Goal: Task Accomplishment & Management: Complete application form

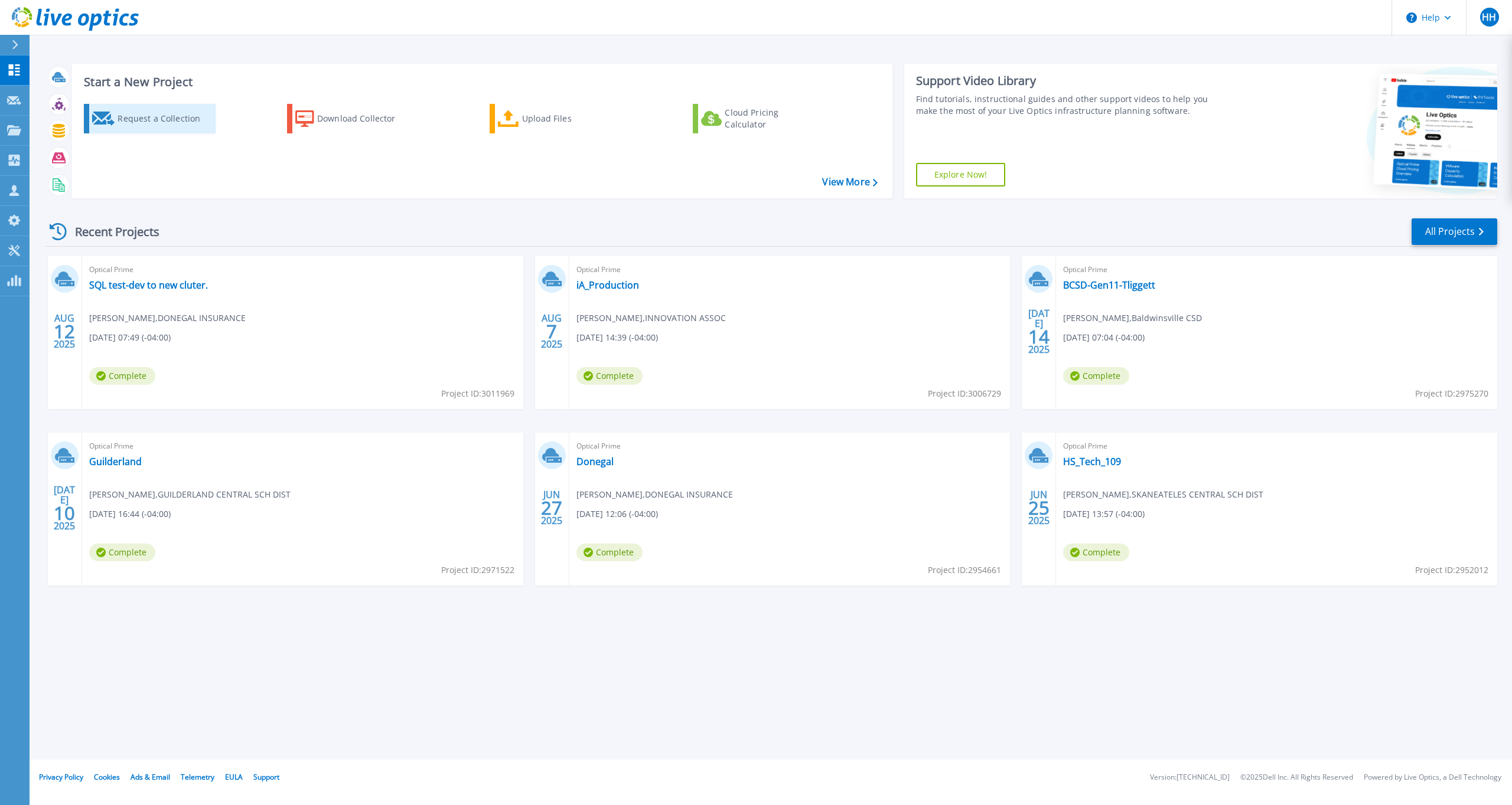
click at [134, 119] on div "Request a Collection" at bounding box center [165, 119] width 95 height 23
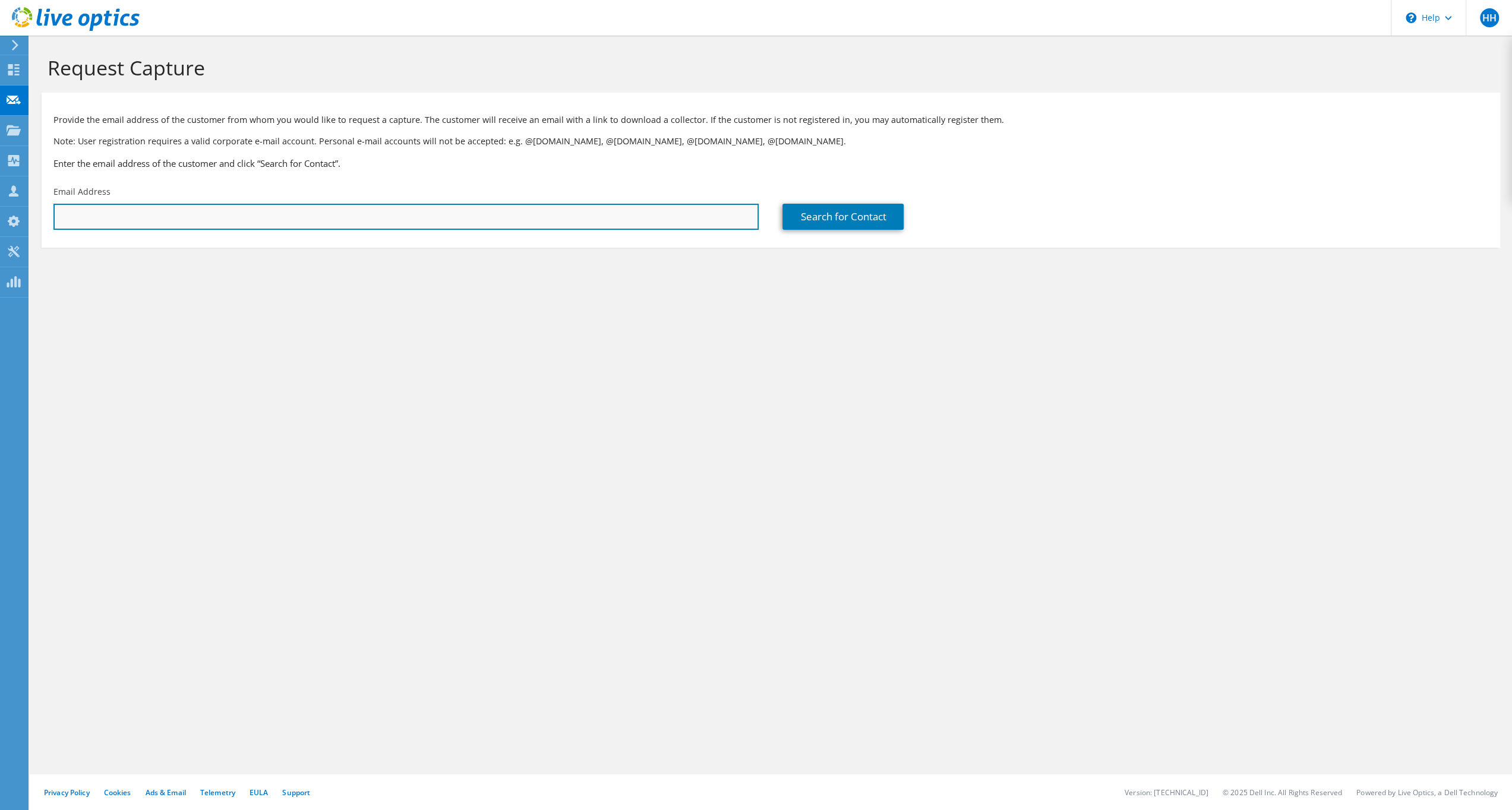
paste input "SteveLaQuay@KPHHealthcareServices.com"
type input "SteveLaQuay@KPHHealthcareServices.com"
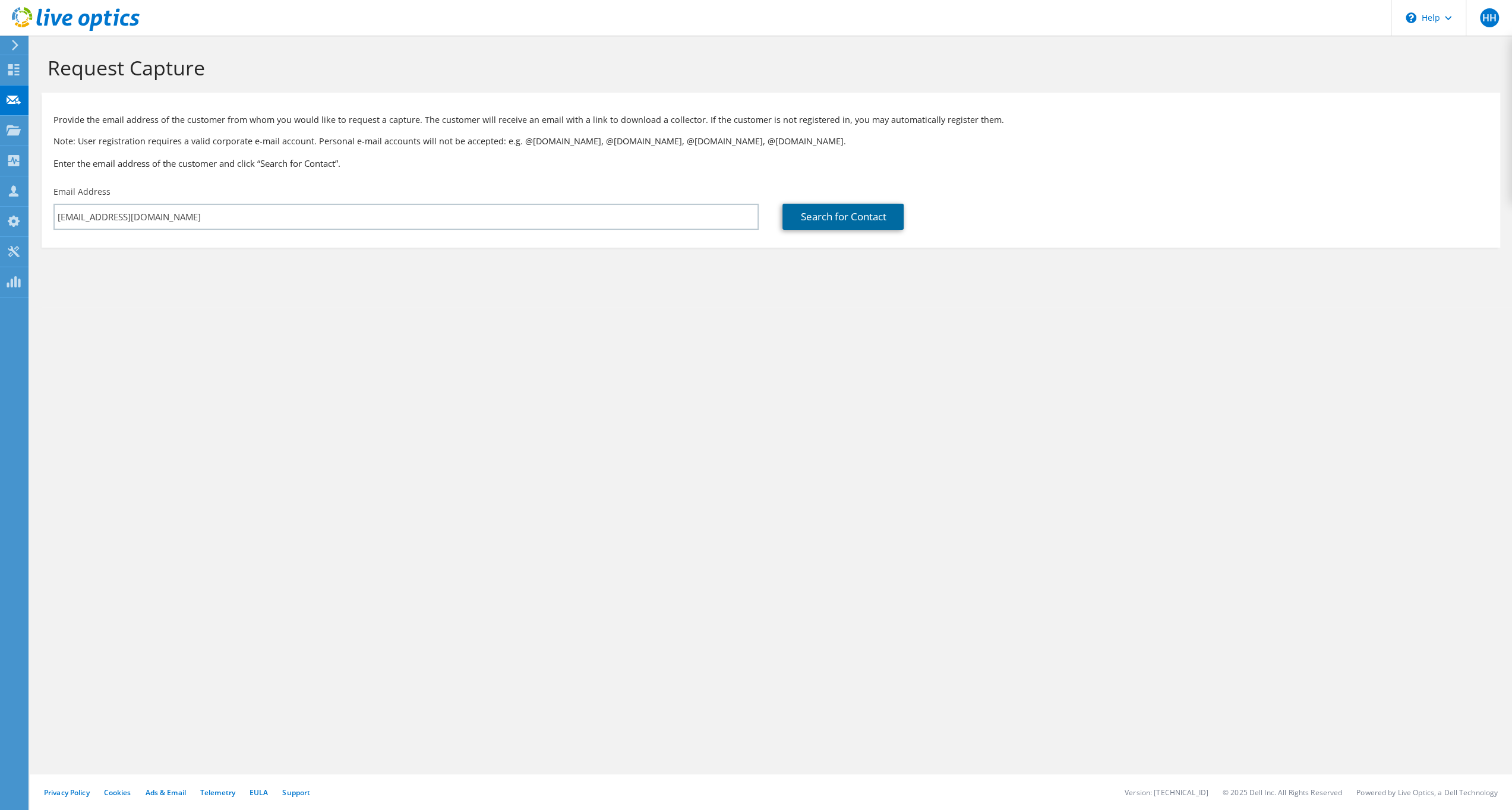
click at [843, 216] on link "Search for Contact" at bounding box center [844, 217] width 122 height 26
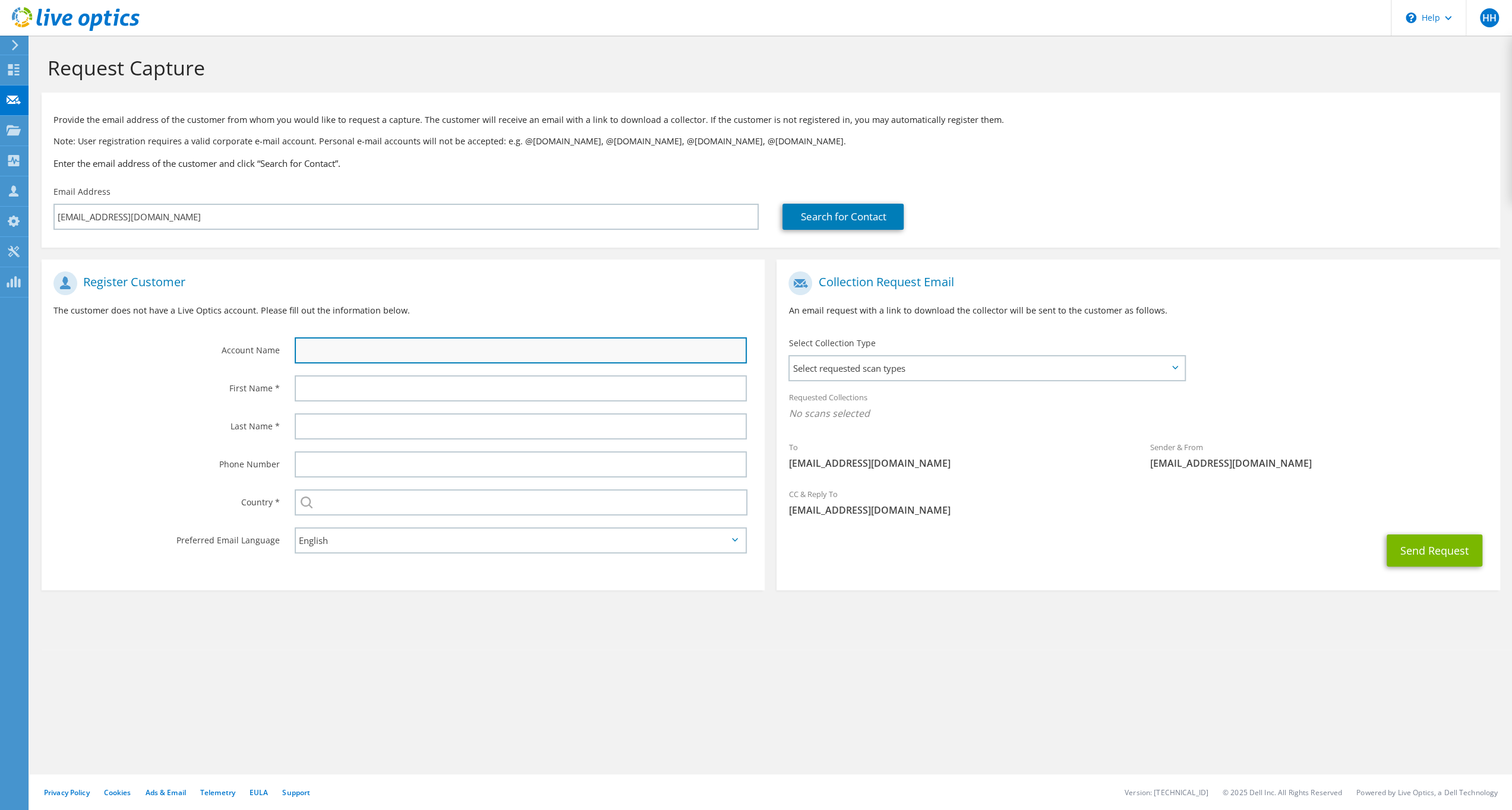
click at [364, 355] on input "text" at bounding box center [521, 350] width 453 height 26
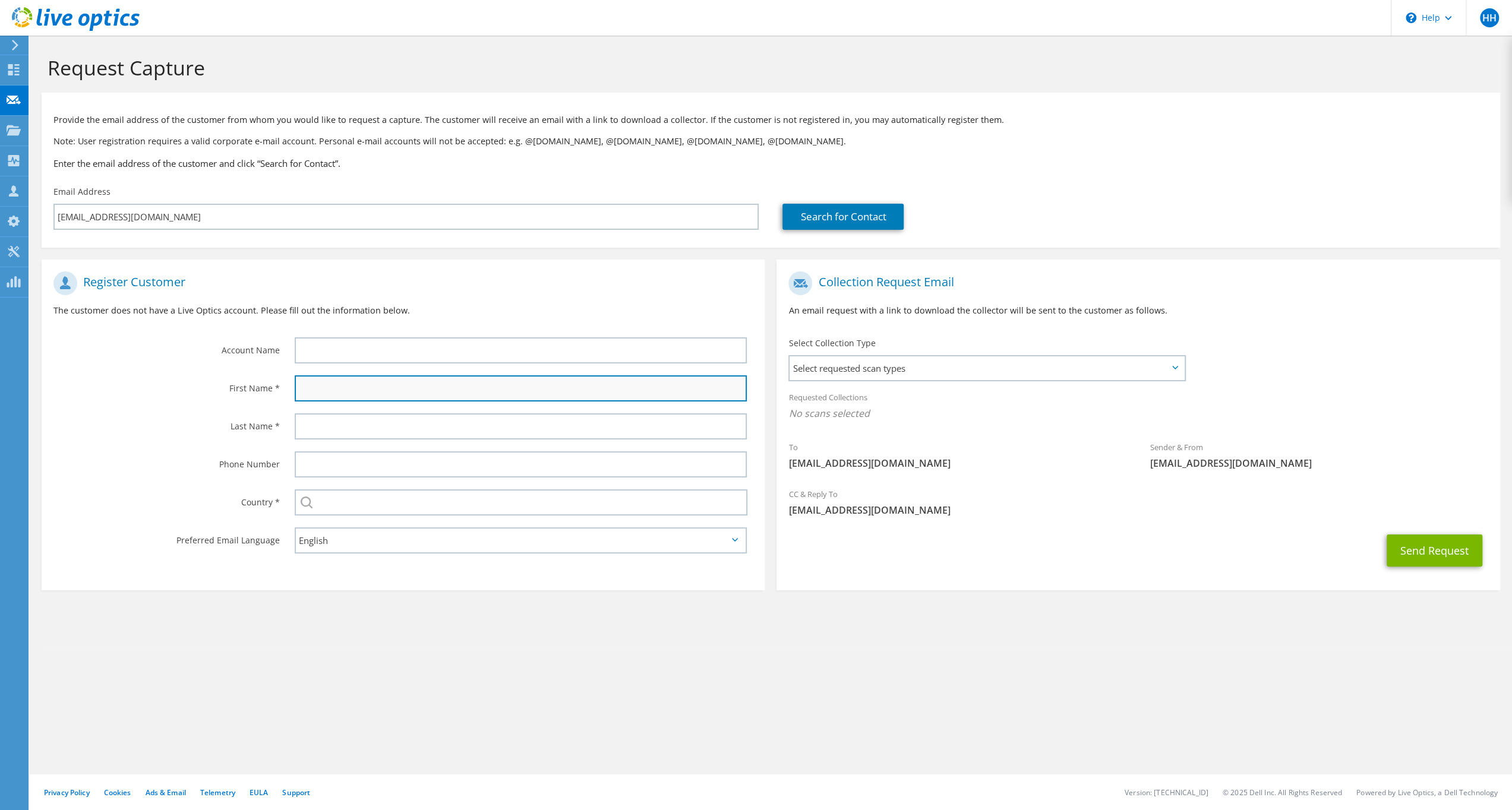
click at [542, 390] on input "text" at bounding box center [521, 388] width 453 height 26
type input "Steve"
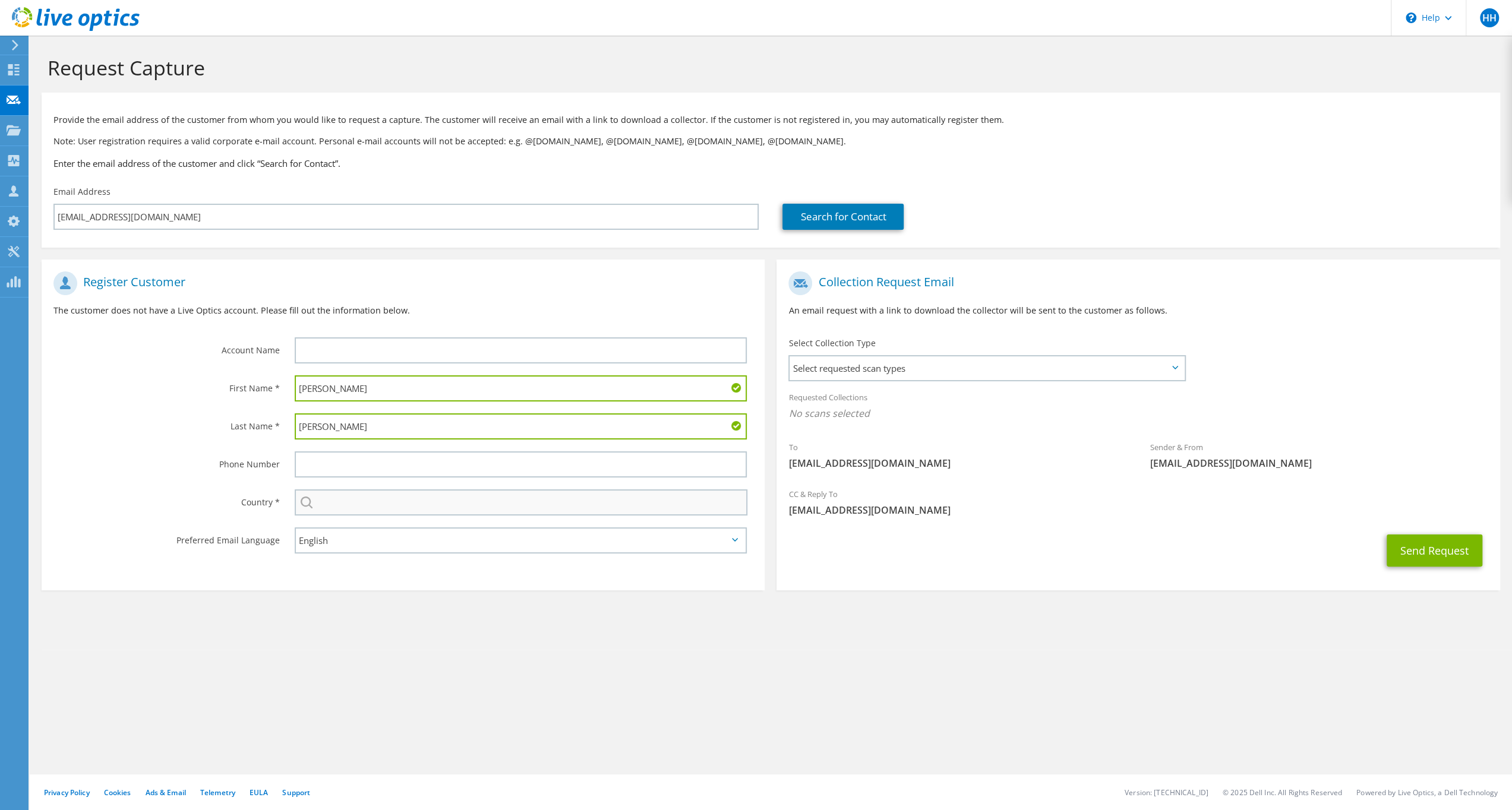
type input "LaQuay"
click at [521, 508] on input "text" at bounding box center [521, 502] width 453 height 26
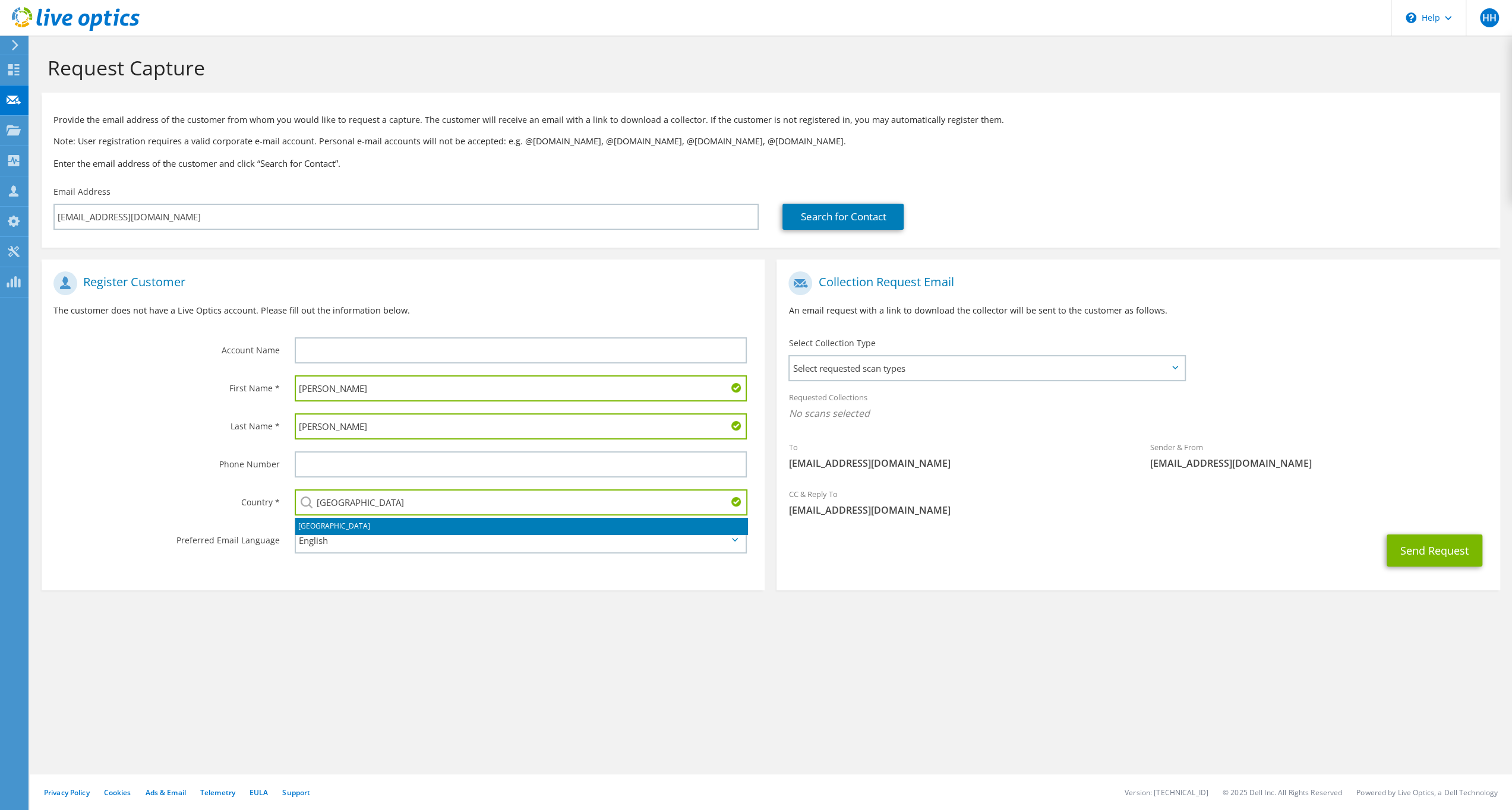
type input "United States"
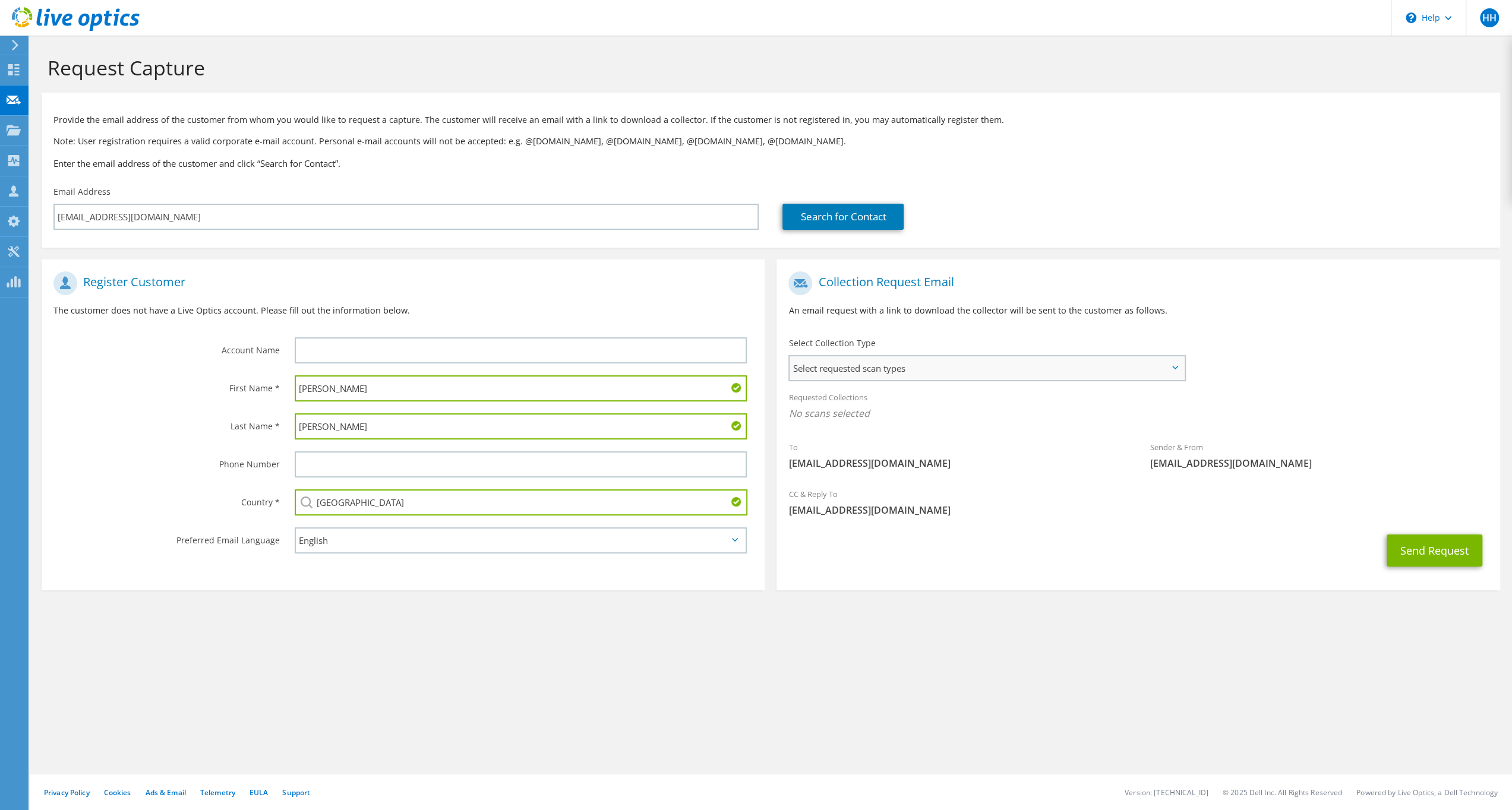
click at [841, 369] on span "Select requested scan types" at bounding box center [987, 368] width 394 height 24
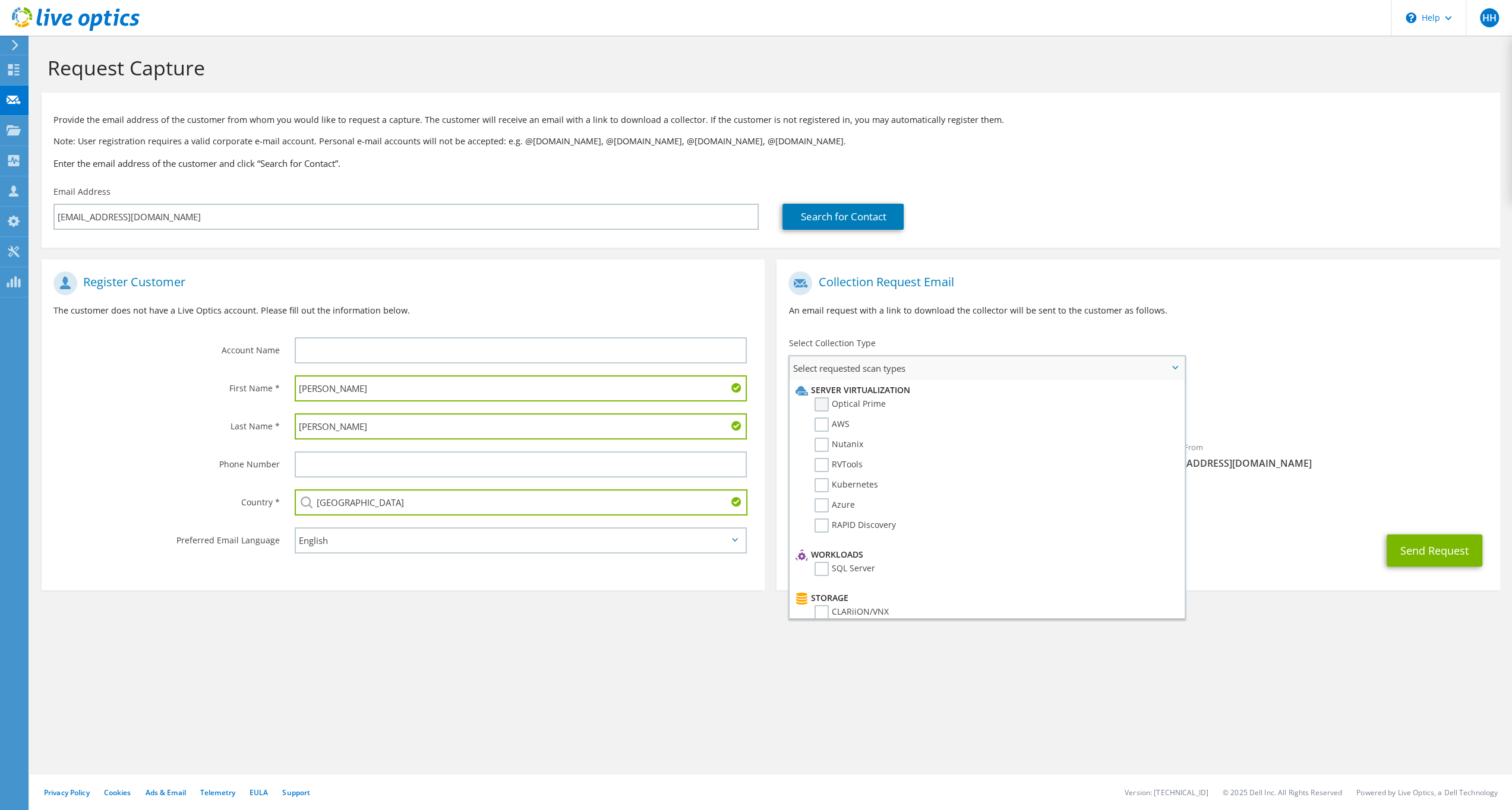
click at [822, 407] on label "Optical Prime" at bounding box center [850, 404] width 72 height 15
click at [0, 0] on input "Optical Prime" at bounding box center [0, 0] width 0 height 0
click at [1298, 376] on div "To SteveLaQuay@KPHHealthcareServices.com Sender & From liveoptics@liveoptics.com" at bounding box center [1138, 376] width 723 height 220
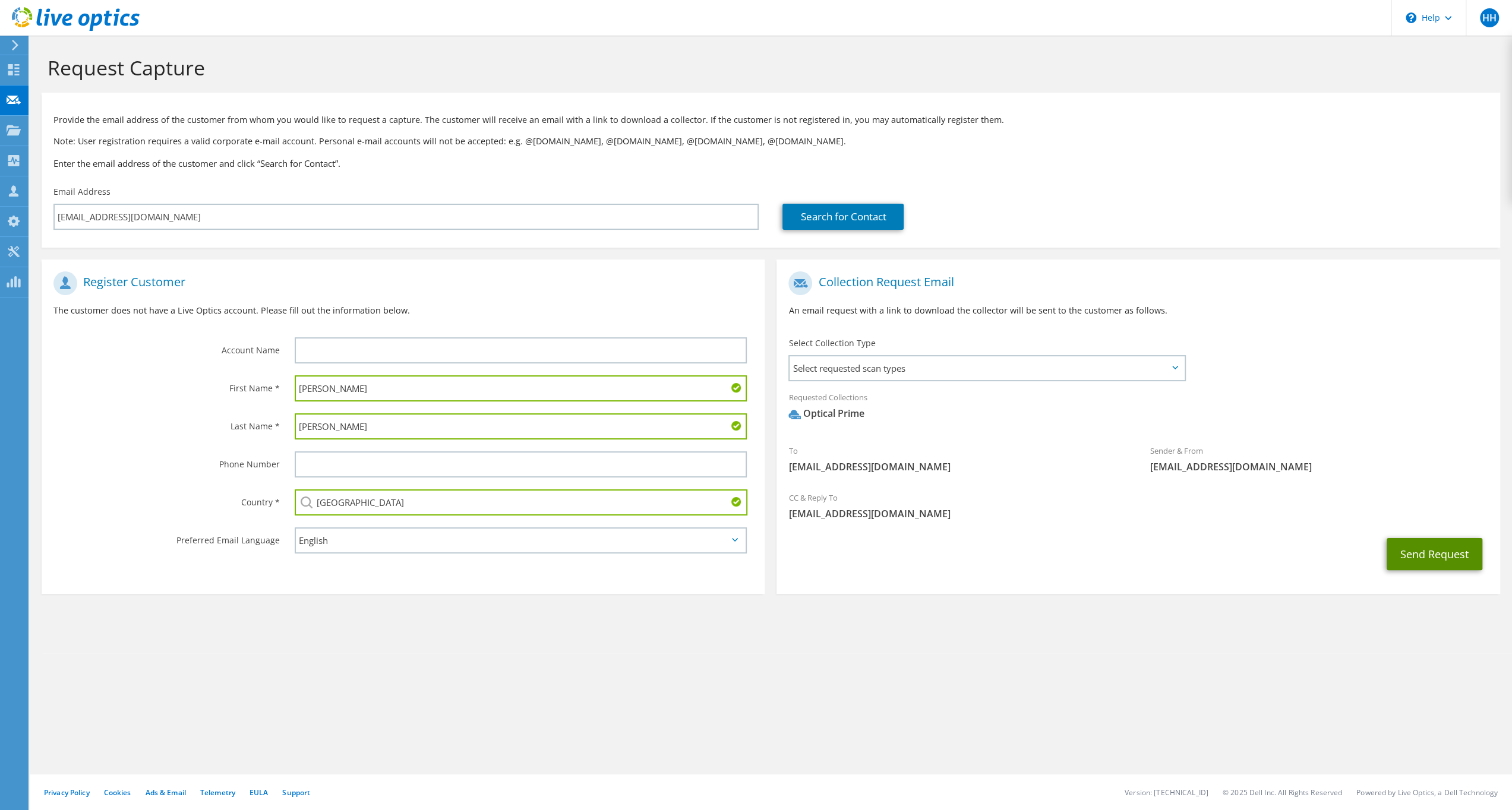
click at [1461, 561] on button "Send Request" at bounding box center [1435, 554] width 96 height 32
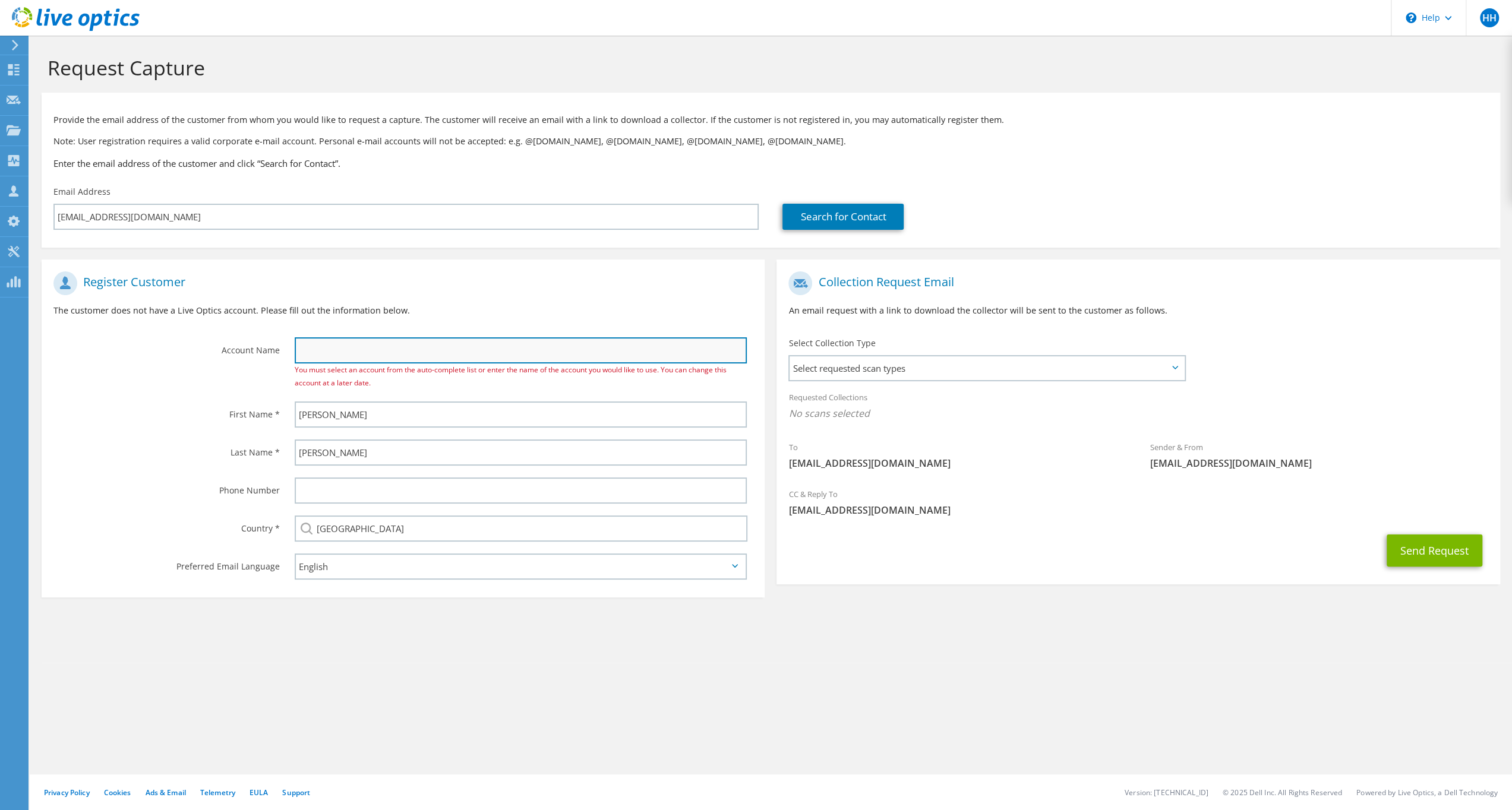
click at [367, 340] on input "text" at bounding box center [521, 350] width 453 height 26
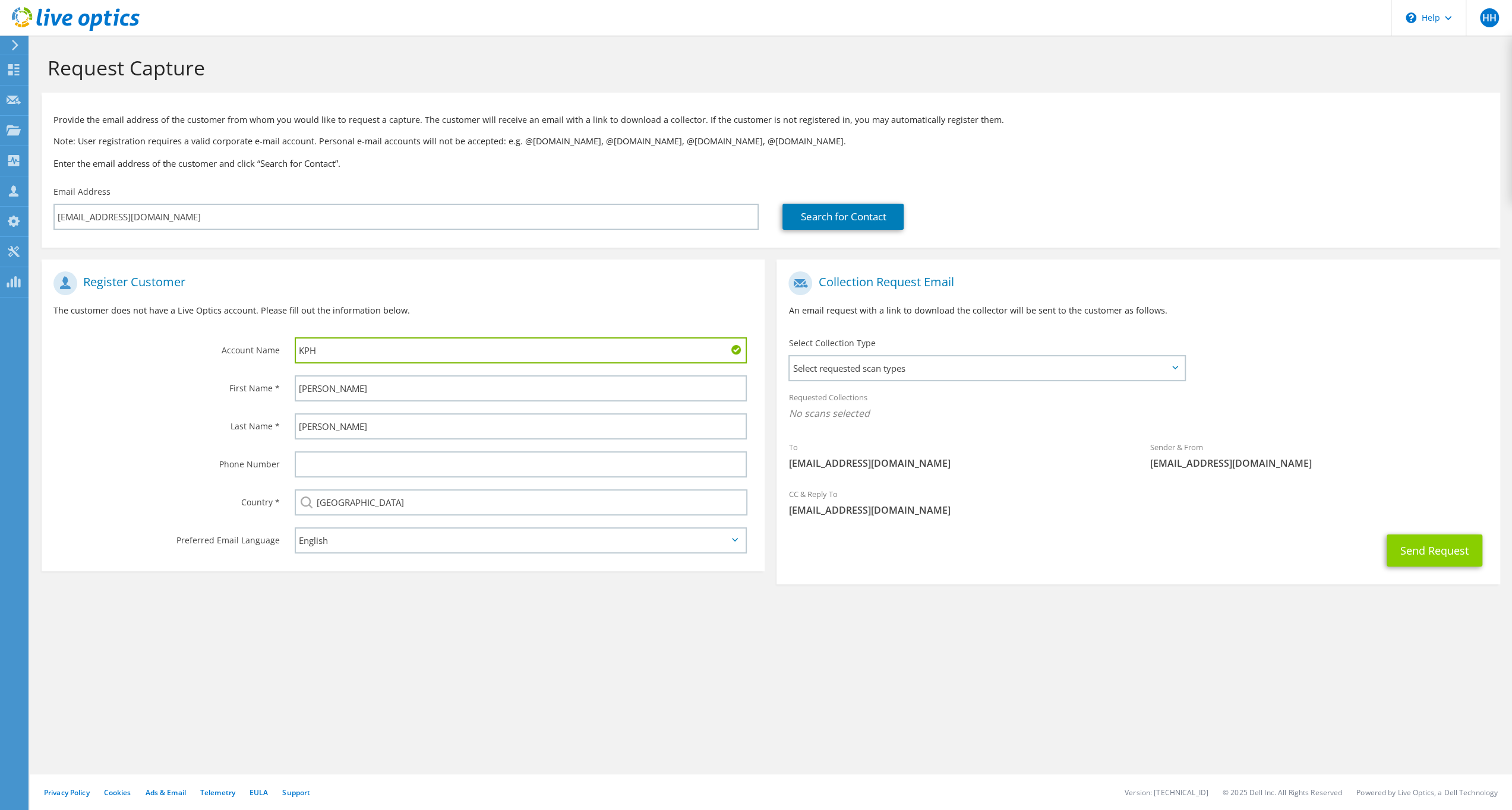
type input "KPH"
click at [1410, 545] on button "Send Request" at bounding box center [1435, 550] width 96 height 32
